Goal: Navigation & Orientation: Find specific page/section

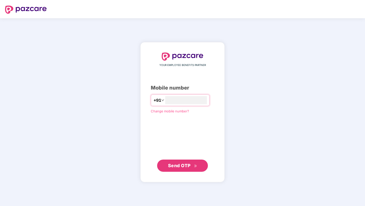
type input "**********"
click at [180, 168] on span "Send OTP" at bounding box center [182, 165] width 29 height 7
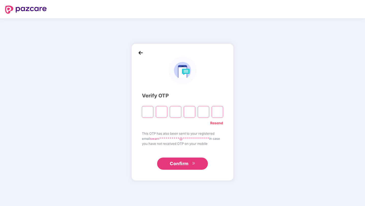
type input "*"
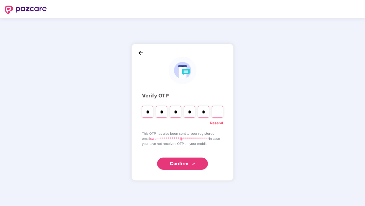
type input "*"
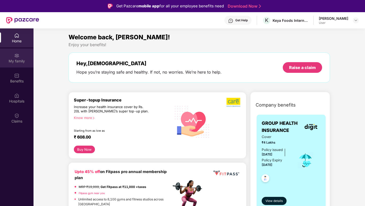
click at [14, 56] on div "My family" at bounding box center [17, 58] width 34 height 19
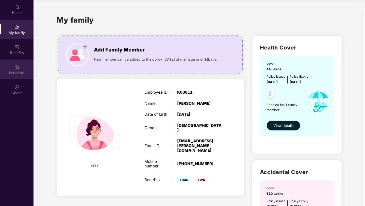
click at [18, 70] on img at bounding box center [16, 67] width 5 height 5
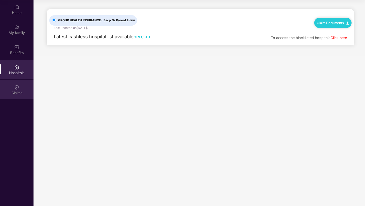
click at [13, 88] on div "Claims" at bounding box center [17, 89] width 34 height 19
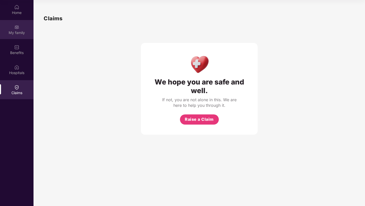
click at [18, 30] on div "My family" at bounding box center [17, 29] width 34 height 19
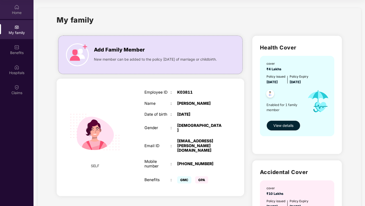
click at [17, 13] on div "Home" at bounding box center [17, 12] width 34 height 5
